Goal: Communication & Community: Answer question/provide support

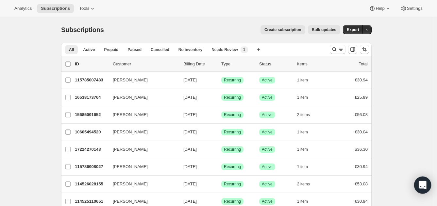
click at [422, 184] on icon "Open Intercom Messenger" at bounding box center [423, 185] width 8 height 9
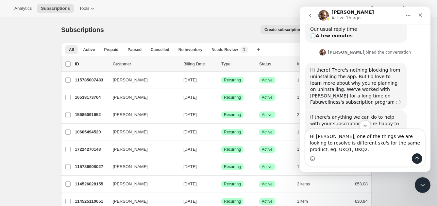
scroll to position [138, 0]
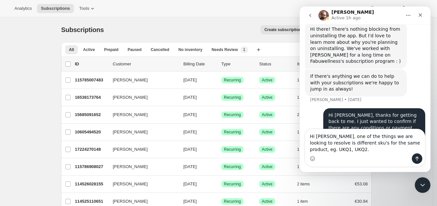
drag, startPoint x: 414, startPoint y: 143, endPoint x: 400, endPoint y: 142, distance: 14.7
click at [400, 142] on textarea "Hi [PERSON_NAME], one of the things we are looking to resolve is different sku'…" at bounding box center [365, 141] width 120 height 24
click at [308, 150] on textarea "Hi [PERSON_NAME], one of the things we are looking to improve is different sku'…" at bounding box center [365, 141] width 120 height 24
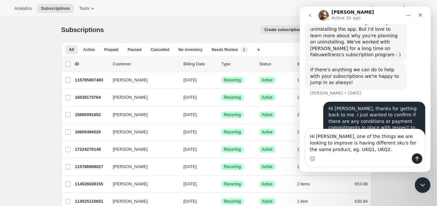
click at [396, 143] on textarea "Hi [PERSON_NAME], one of the things we are looking to improve is having differe…" at bounding box center [365, 141] width 120 height 24
click at [310, 144] on textarea "Hi [PERSON_NAME], one of the things we are looking to improve is having differe…" at bounding box center [365, 141] width 120 height 24
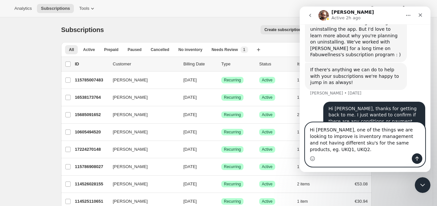
click at [401, 151] on textarea "Hi [PERSON_NAME], one of the things we are looking to improve is inventory mana…" at bounding box center [365, 138] width 120 height 31
click at [355, 150] on textarea "Hi [PERSON_NAME], one of the things we are looking to improve is inventory mana…" at bounding box center [365, 138] width 120 height 31
type textarea "Hi [PERSON_NAME], one of the things we are looking to improve is inventory mana…"
click at [418, 158] on icon "Send a message…" at bounding box center [418, 159] width 4 height 4
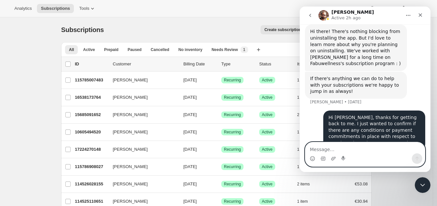
scroll to position [188, 0]
